Goal: Check status: Check status

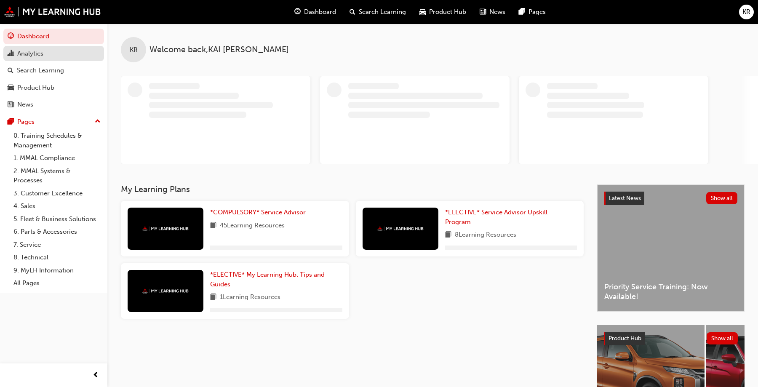
click at [34, 48] on div "Analytics" at bounding box center [54, 53] width 92 height 11
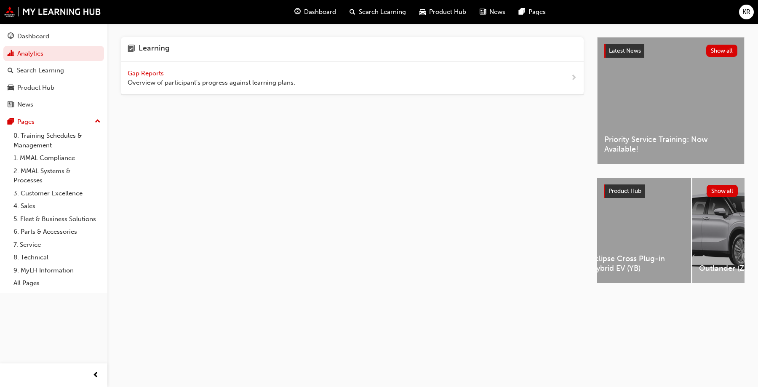
scroll to position [0, 250]
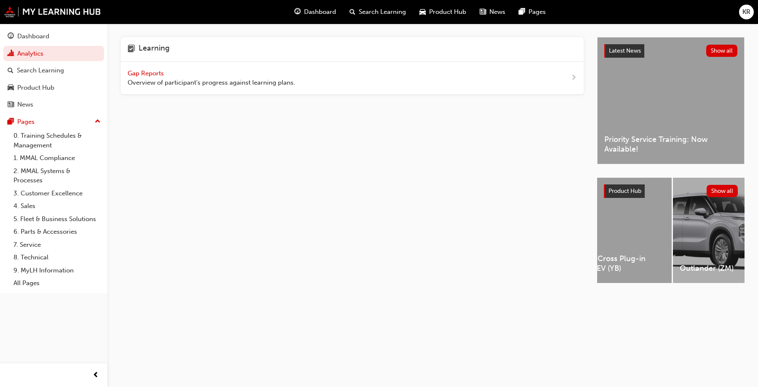
click at [146, 72] on span "Gap Reports" at bounding box center [147, 73] width 38 height 8
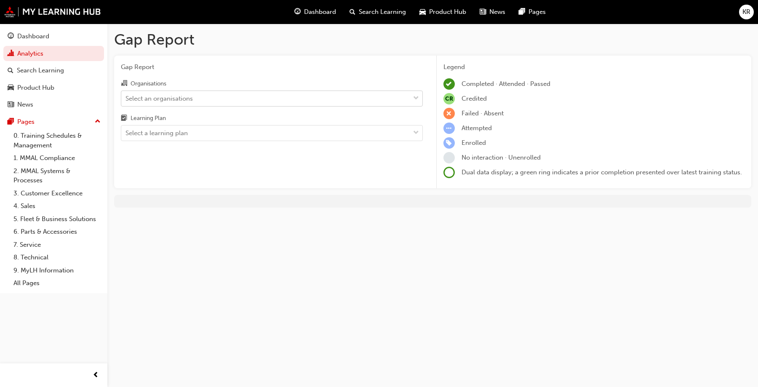
click at [176, 99] on div "Select an organisations" at bounding box center [158, 98] width 67 height 10
click at [126, 99] on input "Organisations Select an organisations" at bounding box center [125, 97] width 1 height 7
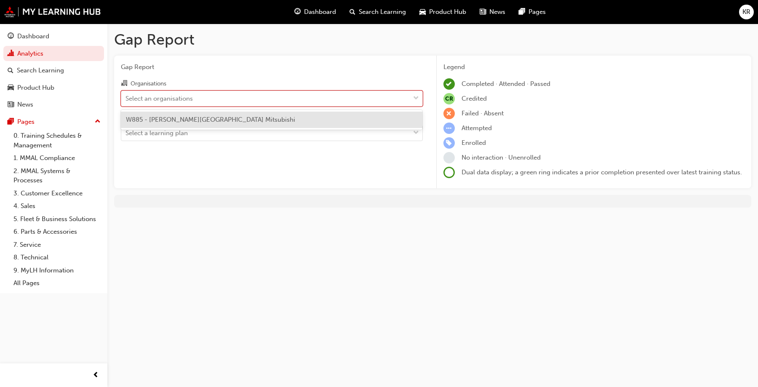
click at [170, 117] on span "W885 - [PERSON_NAME][GEOGRAPHIC_DATA] Mitsubishi" at bounding box center [210, 120] width 169 height 8
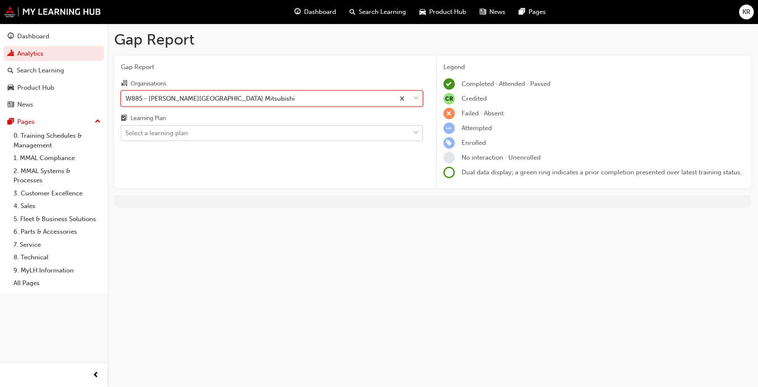
click at [162, 136] on div "Select a learning plan" at bounding box center [156, 133] width 62 height 10
click at [126, 136] on input "Learning Plan Select a learning plan" at bounding box center [125, 132] width 1 height 7
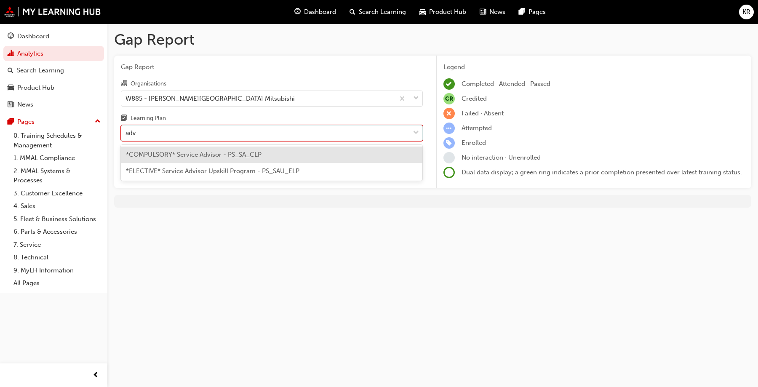
type input "advi"
click at [194, 152] on span "*COMPULSORY* Service Advisor - PS_SA_CLP" at bounding box center [194, 155] width 136 height 8
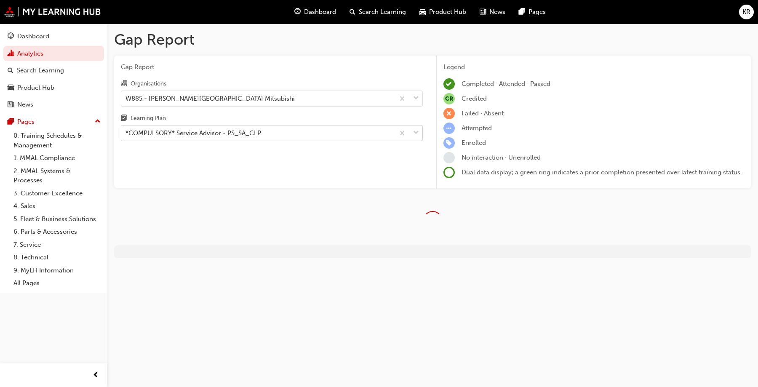
click at [324, 169] on div "Gap Report Organisations W885 - [PERSON_NAME][GEOGRAPHIC_DATA] Mitsubishi Learn…" at bounding box center [271, 122] width 315 height 133
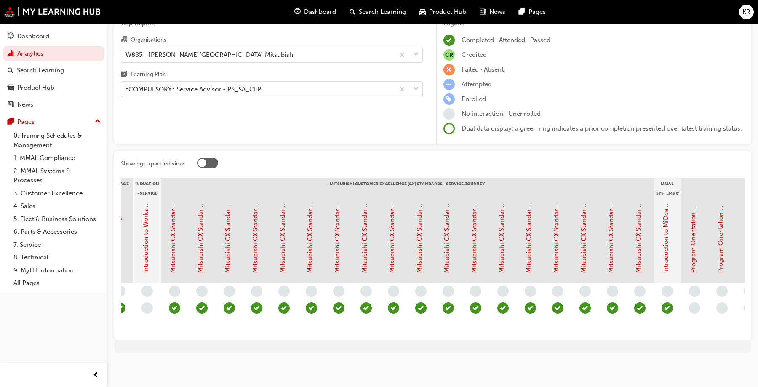
scroll to position [0, 239]
